Goal: Transaction & Acquisition: Purchase product/service

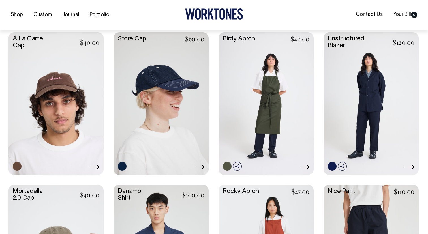
scroll to position [295, 0]
click at [363, 115] on link at bounding box center [371, 103] width 95 height 142
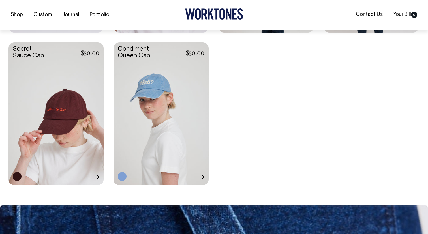
scroll to position [1047, 0]
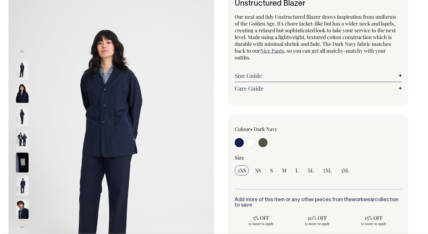
scroll to position [45, 0]
click at [20, 115] on img at bounding box center [22, 116] width 13 height 20
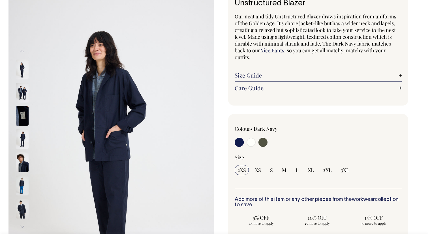
click at [22, 137] on img at bounding box center [22, 139] width 13 height 20
